Goal: Check status

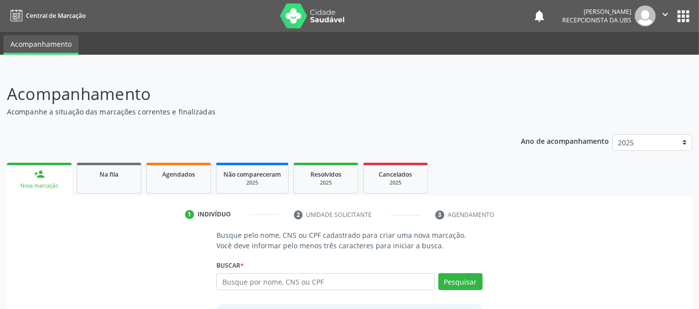
scroll to position [88, 0]
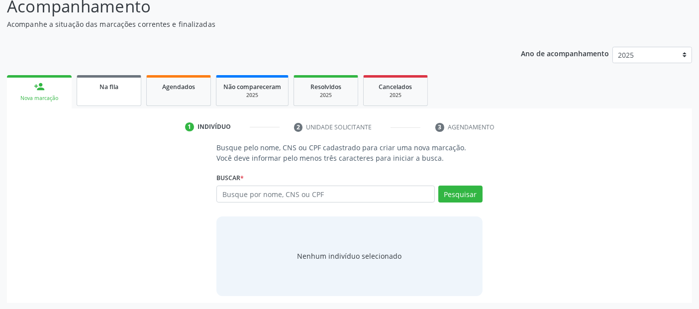
click at [88, 82] on div "Na fila" at bounding box center [109, 86] width 50 height 10
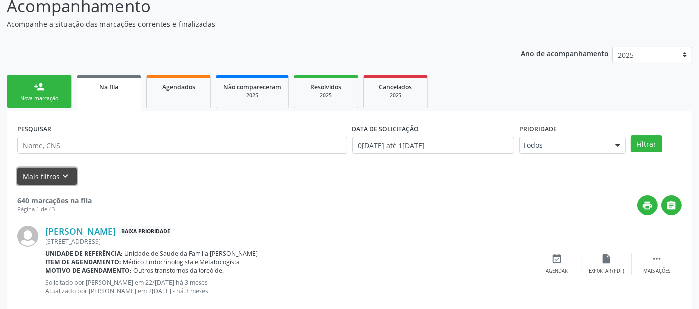
click at [46, 175] on button "Mais filtros keyboard_arrow_down" at bounding box center [46, 176] width 59 height 17
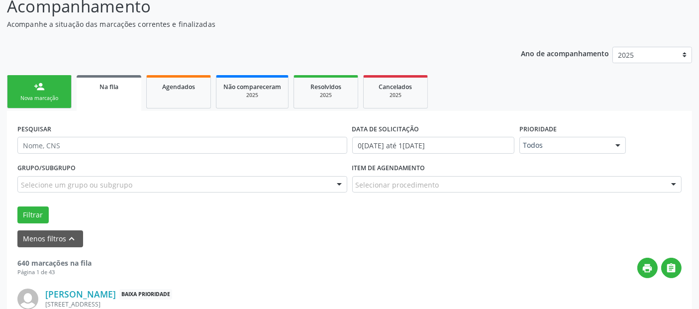
click at [261, 171] on div "Grupo/Subgrupo Selecione um grupo ou subgrupo Todos os grupos e subgrupos 01 - …" at bounding box center [182, 177] width 330 height 32
click at [408, 177] on div "Selecionar procedimento" at bounding box center [517, 184] width 330 height 17
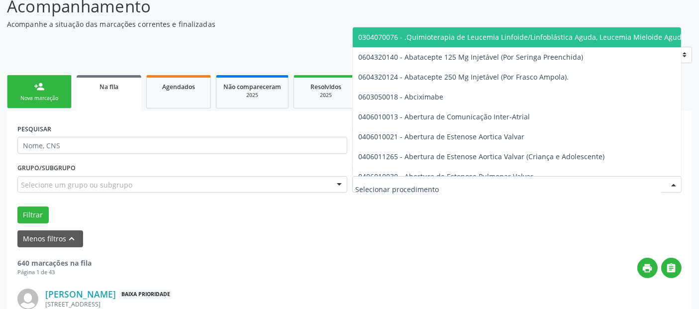
click at [408, 177] on div at bounding box center [517, 184] width 330 height 17
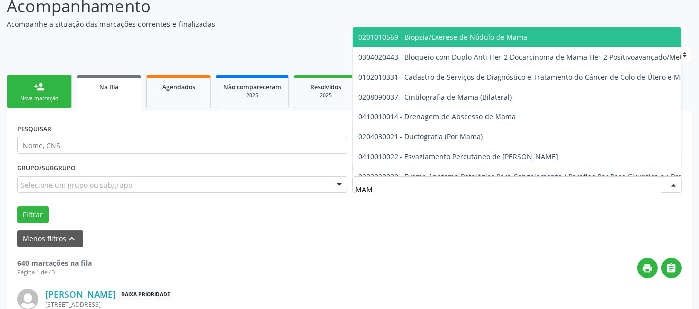
type input "MAMO"
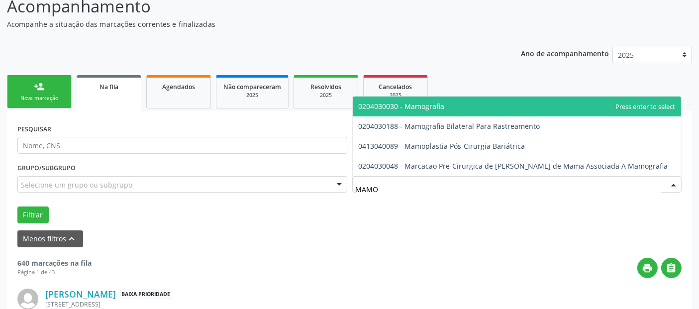
click at [437, 106] on span "0204030030 - Mamografia" at bounding box center [402, 106] width 86 height 9
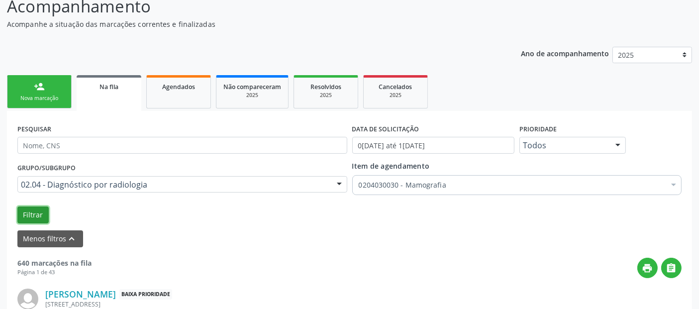
click at [29, 214] on button "Filtrar" at bounding box center [32, 215] width 31 height 17
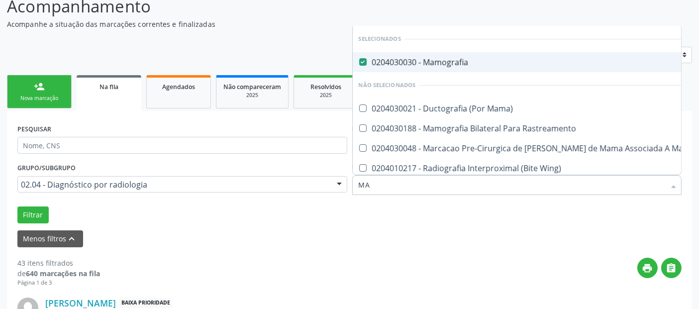
type input "MAM"
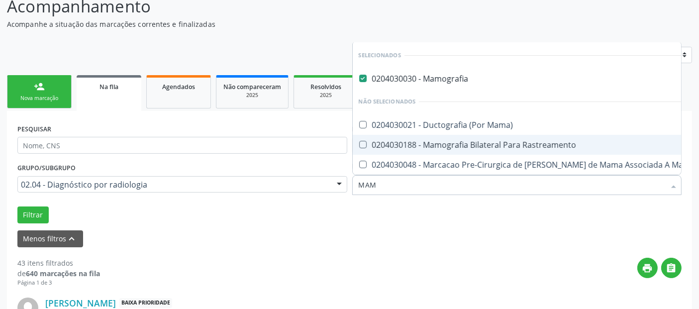
click at [495, 141] on div "0204030188 - Mamografia Bilateral Para Rastreamento" at bounding box center [538, 145] width 359 height 8
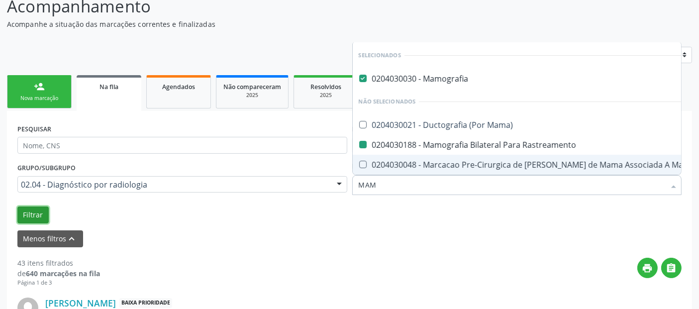
click at [43, 210] on button "Filtrar" at bounding box center [32, 215] width 31 height 17
checkbox Rastreamento "false"
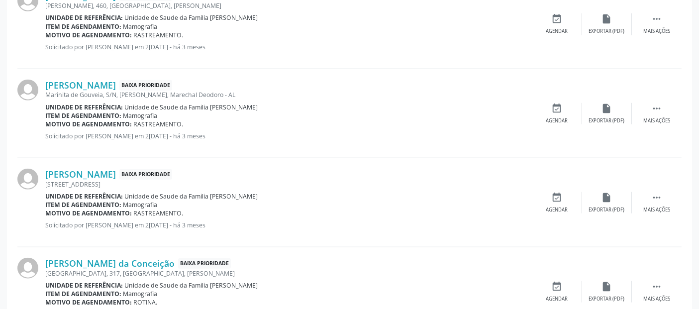
scroll to position [387, 0]
